Goal: Register for event/course

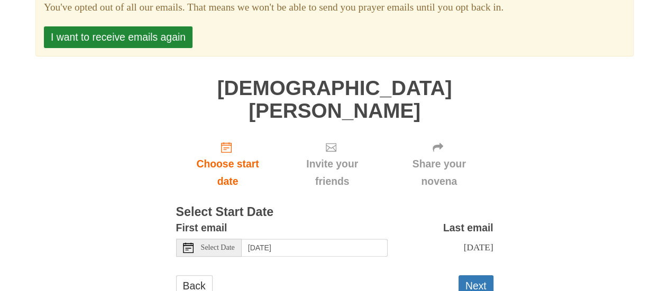
scroll to position [150, 0]
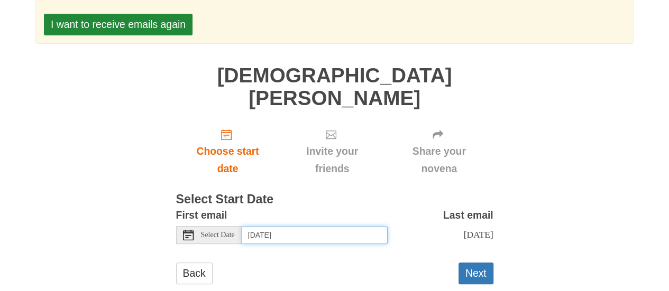
click at [308, 226] on input "[DATE]" at bounding box center [315, 235] width 146 height 18
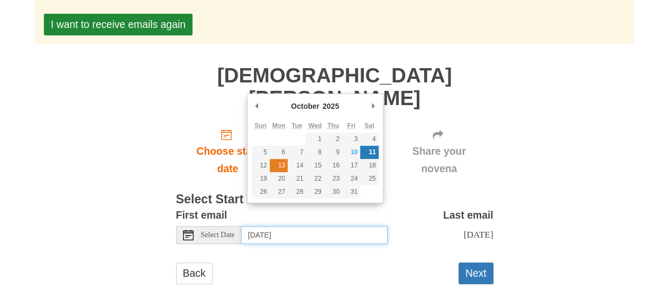
type input "[DATE]"
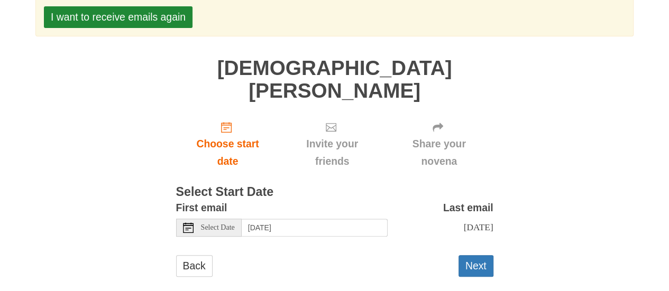
scroll to position [160, 0]
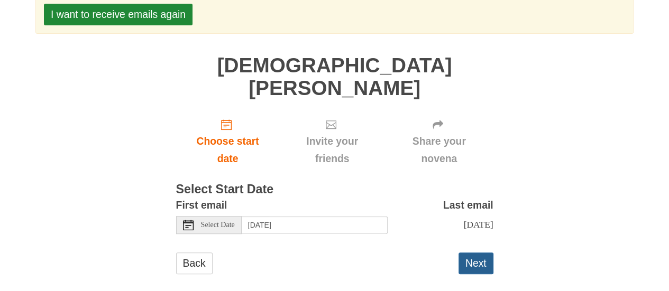
click at [474, 253] on button "Next" at bounding box center [475, 264] width 35 height 22
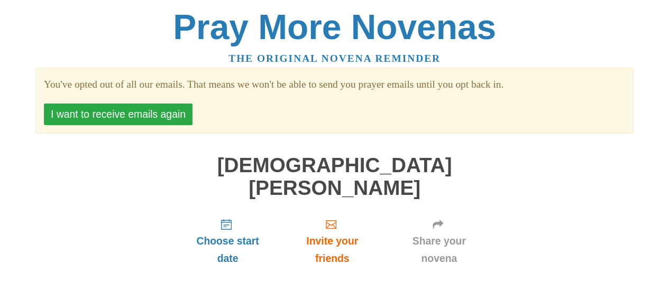
click at [108, 119] on button "I want to receive emails again" at bounding box center [118, 115] width 149 height 22
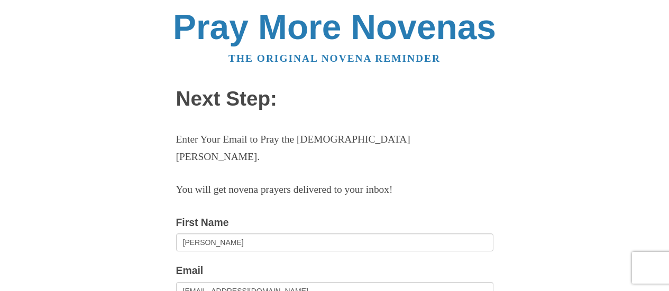
scroll to position [159, 0]
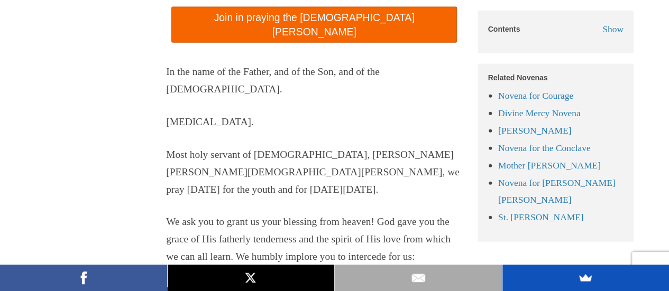
scroll to position [1160, 0]
